Goal: Task Accomplishment & Management: Use online tool/utility

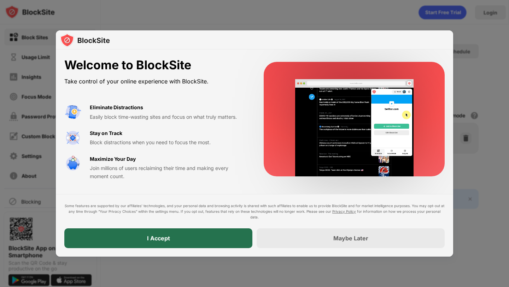
click at [182, 239] on div "I Accept" at bounding box center [158, 238] width 188 height 20
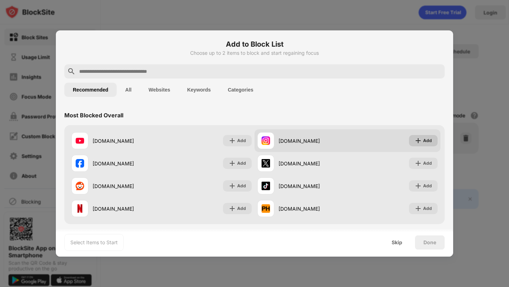
click at [427, 140] on div "Add" at bounding box center [427, 140] width 9 height 7
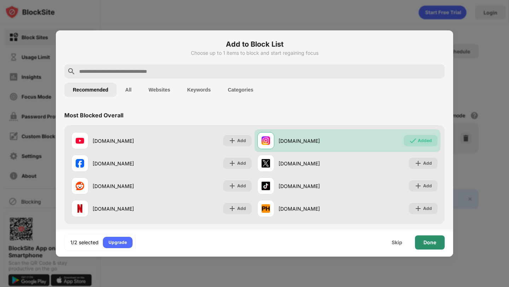
click at [421, 244] on div "Done" at bounding box center [430, 243] width 30 height 14
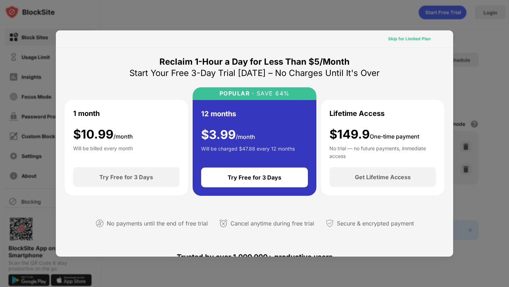
click at [427, 39] on div "Skip for Limited Plan" at bounding box center [409, 38] width 42 height 7
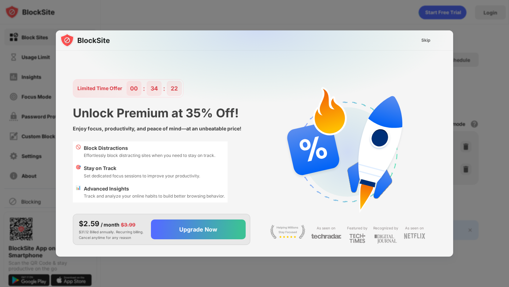
scroll to position [17, 0]
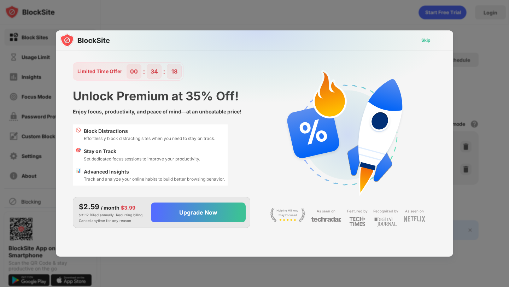
click at [423, 42] on div "Skip" at bounding box center [426, 40] width 9 height 7
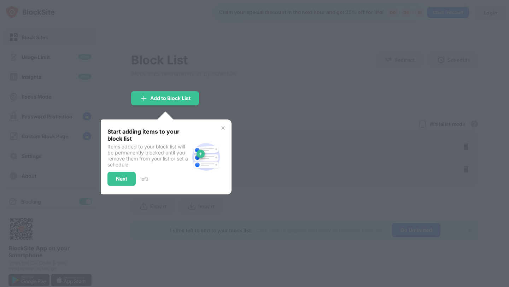
click at [243, 84] on div at bounding box center [254, 143] width 509 height 287
click at [114, 179] on div "Next" at bounding box center [121, 179] width 28 height 14
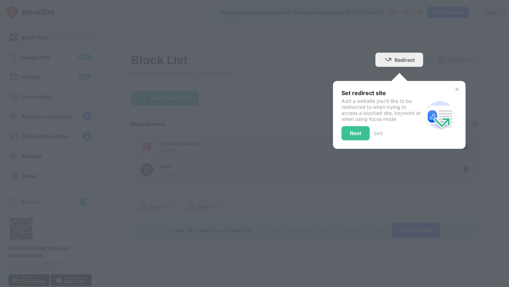
click at [457, 88] on img at bounding box center [457, 90] width 6 height 6
